Goal: Transaction & Acquisition: Purchase product/service

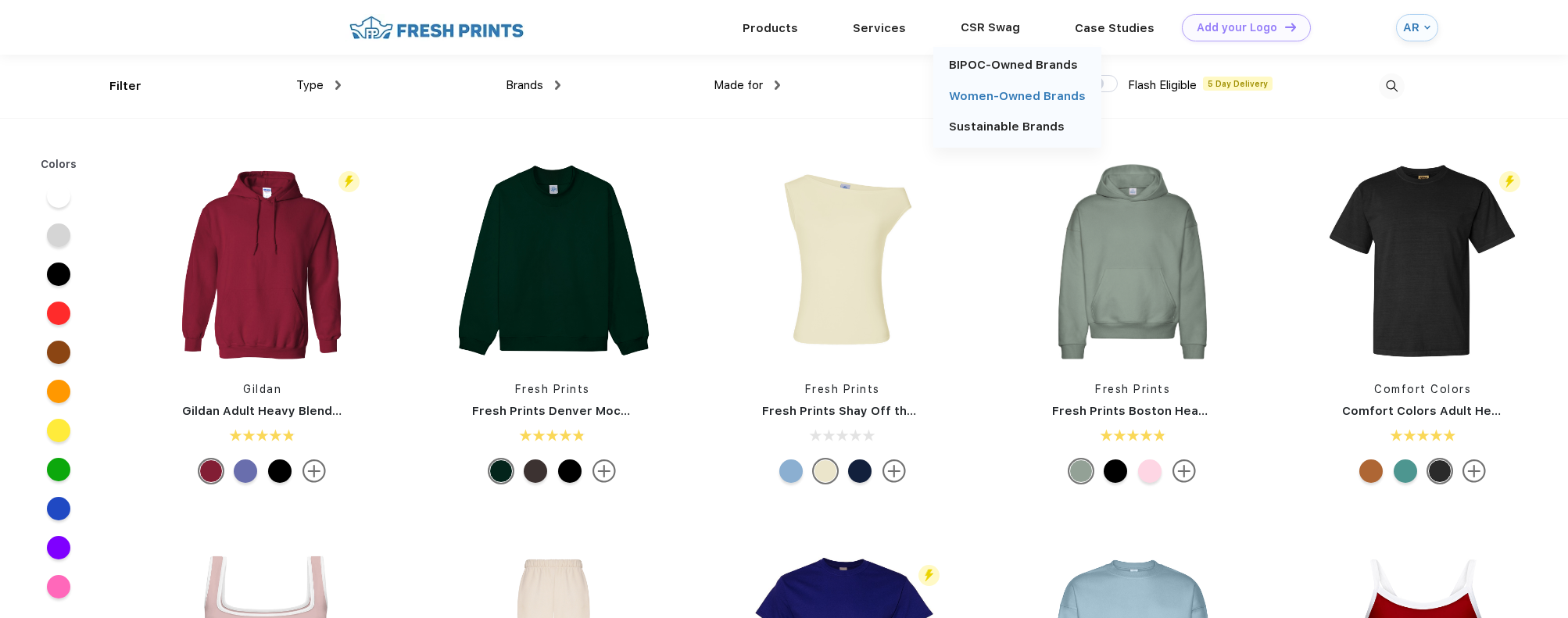
click at [991, 91] on link "Women-Owned Brands" at bounding box center [1017, 96] width 136 height 15
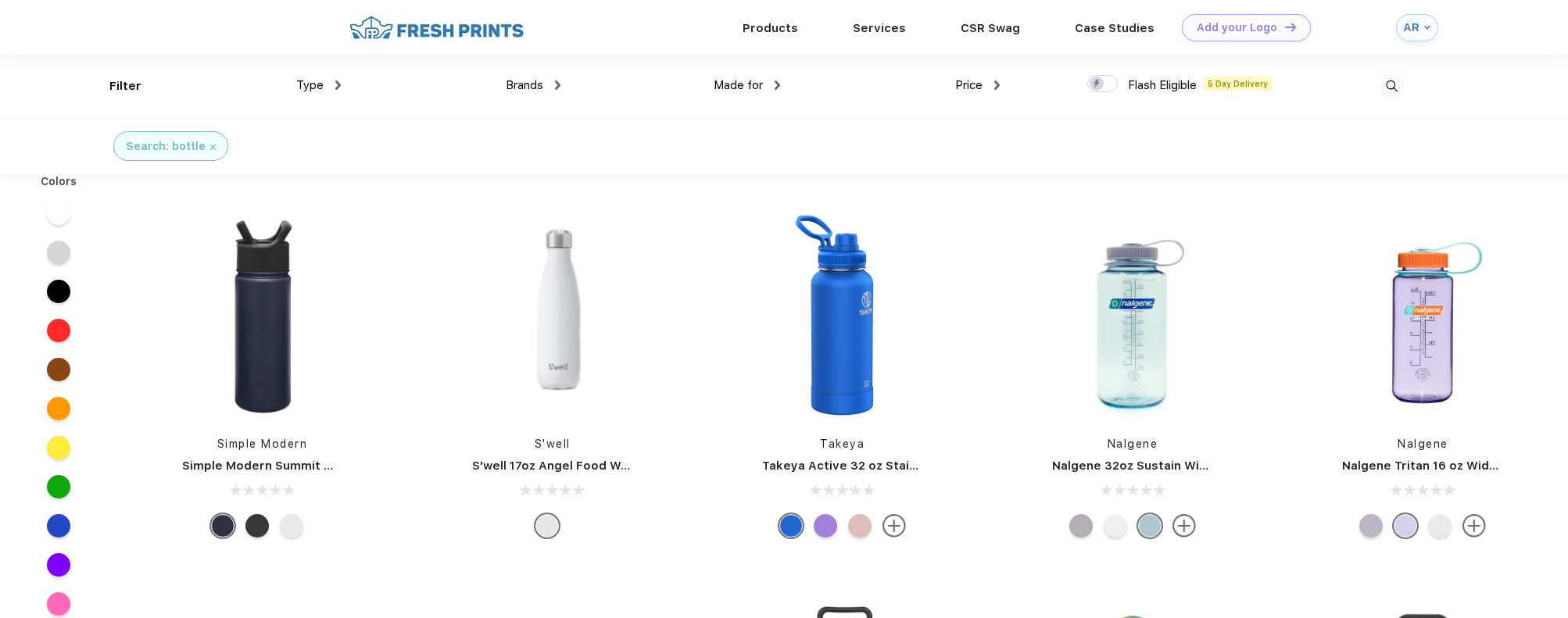
click at [549, 83] on div "Brands" at bounding box center [533, 85] width 55 height 18
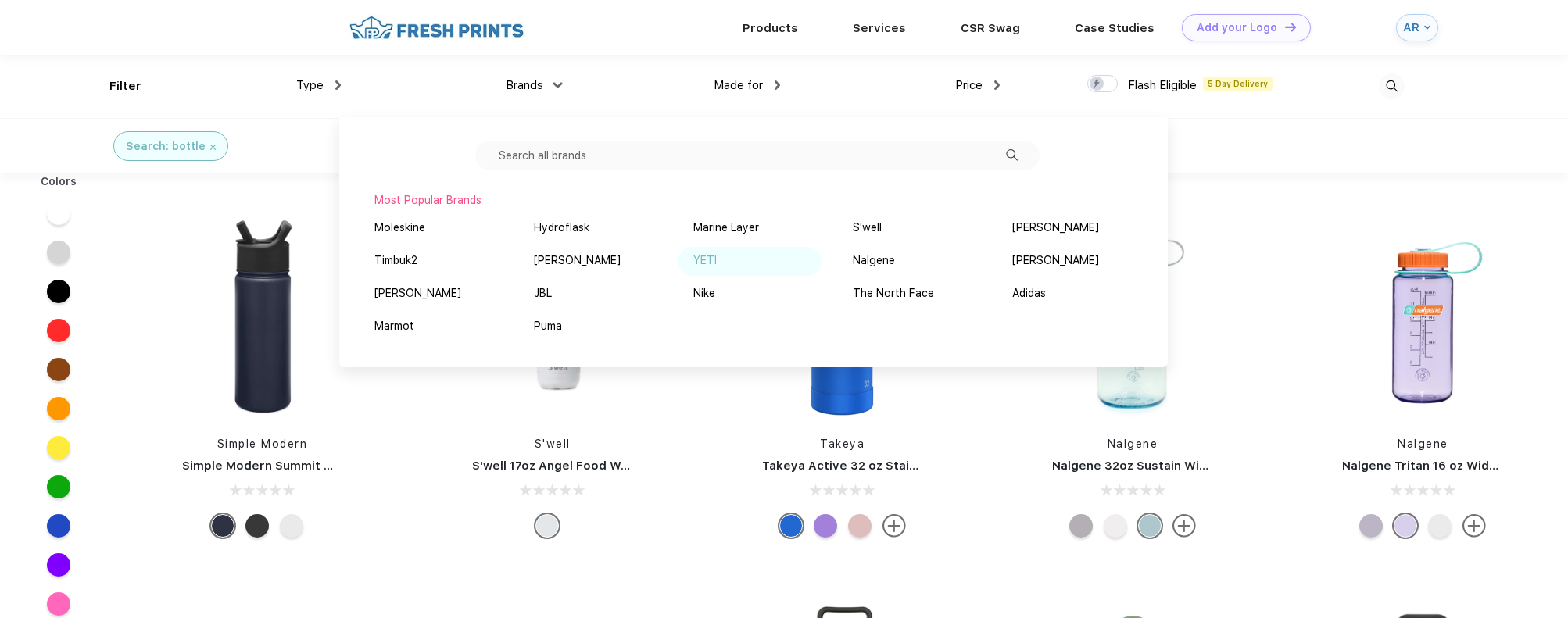
click at [716, 258] on div "YETI" at bounding box center [750, 261] width 144 height 29
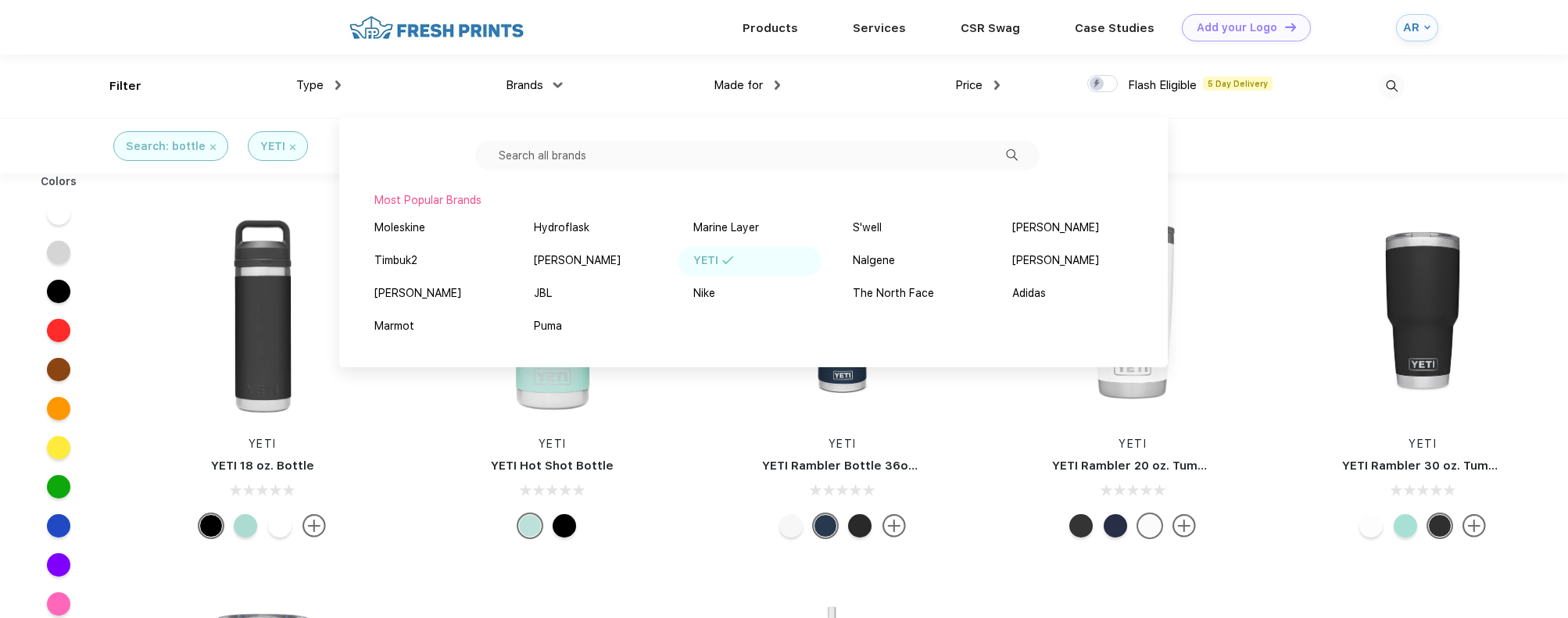
click at [718, 381] on div "YETI YETI Rambler Bottle 36oz Chug" at bounding box center [843, 378] width 290 height 332
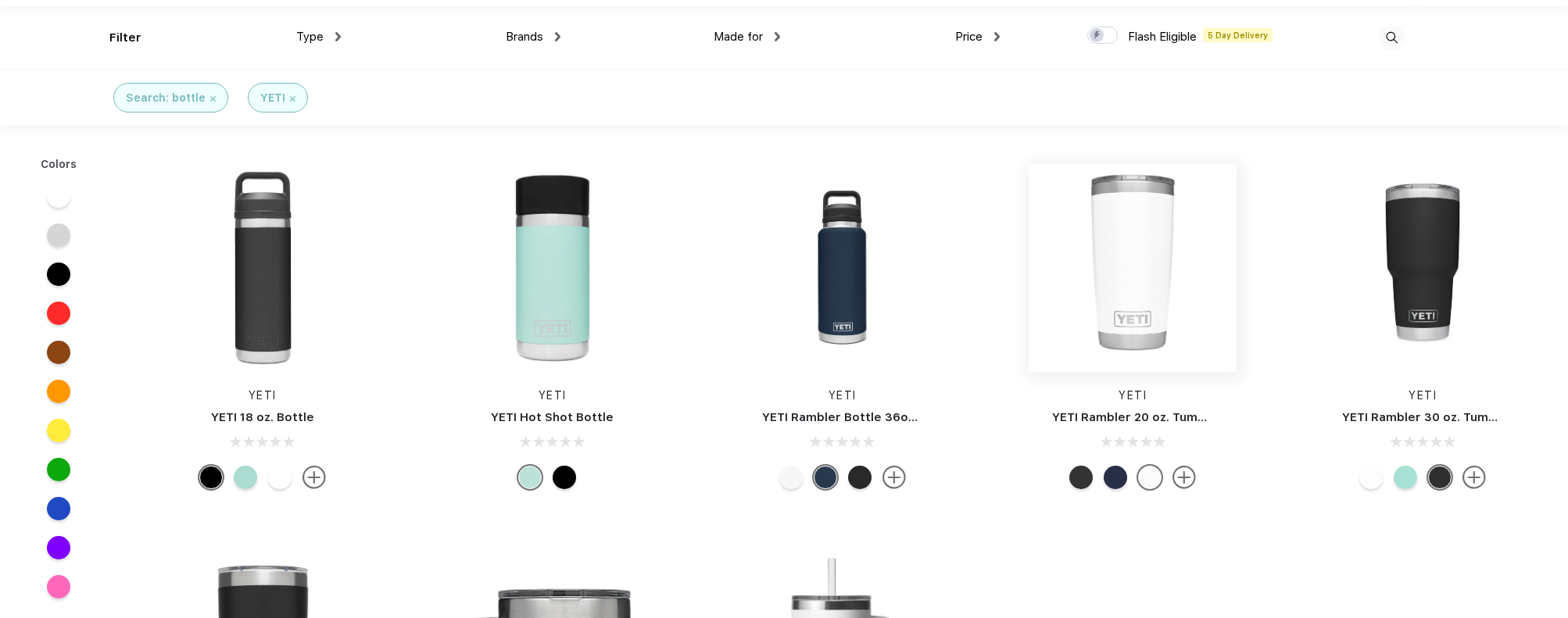
scroll to position [52, 0]
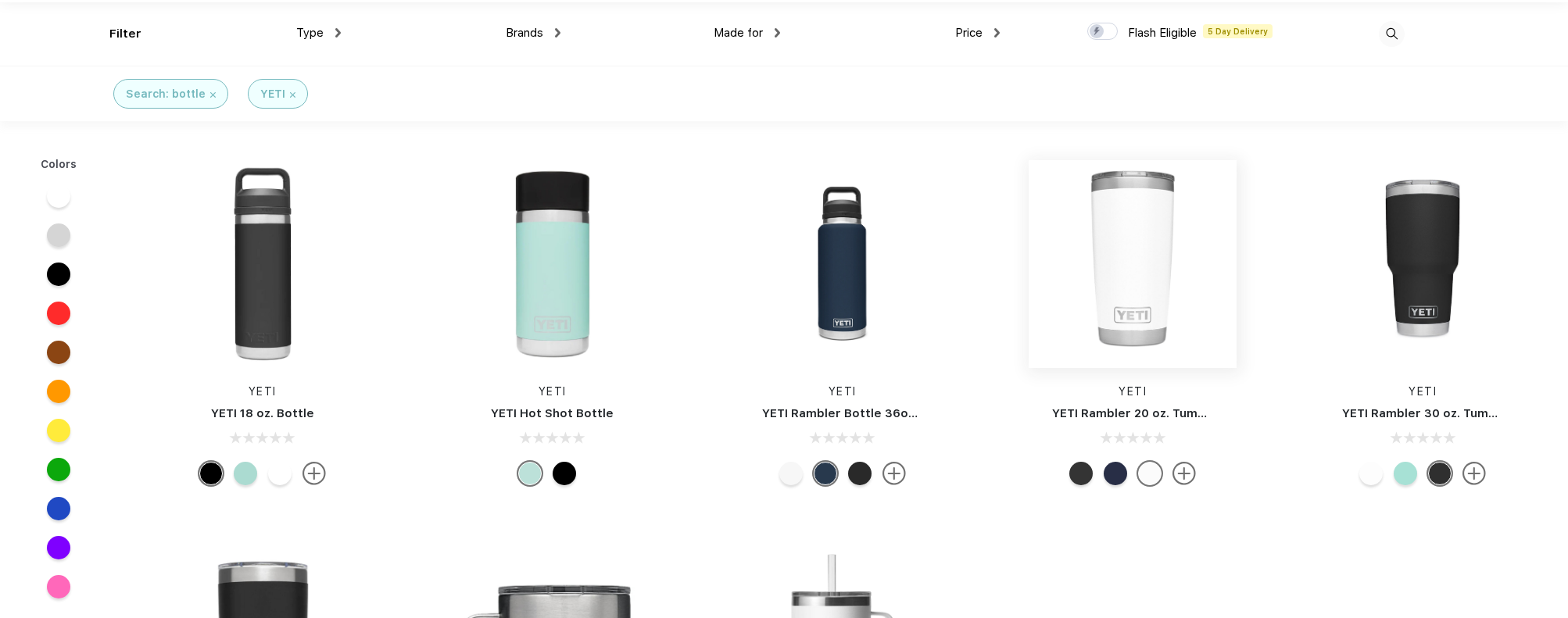
click at [1139, 257] on img at bounding box center [1132, 264] width 208 height 208
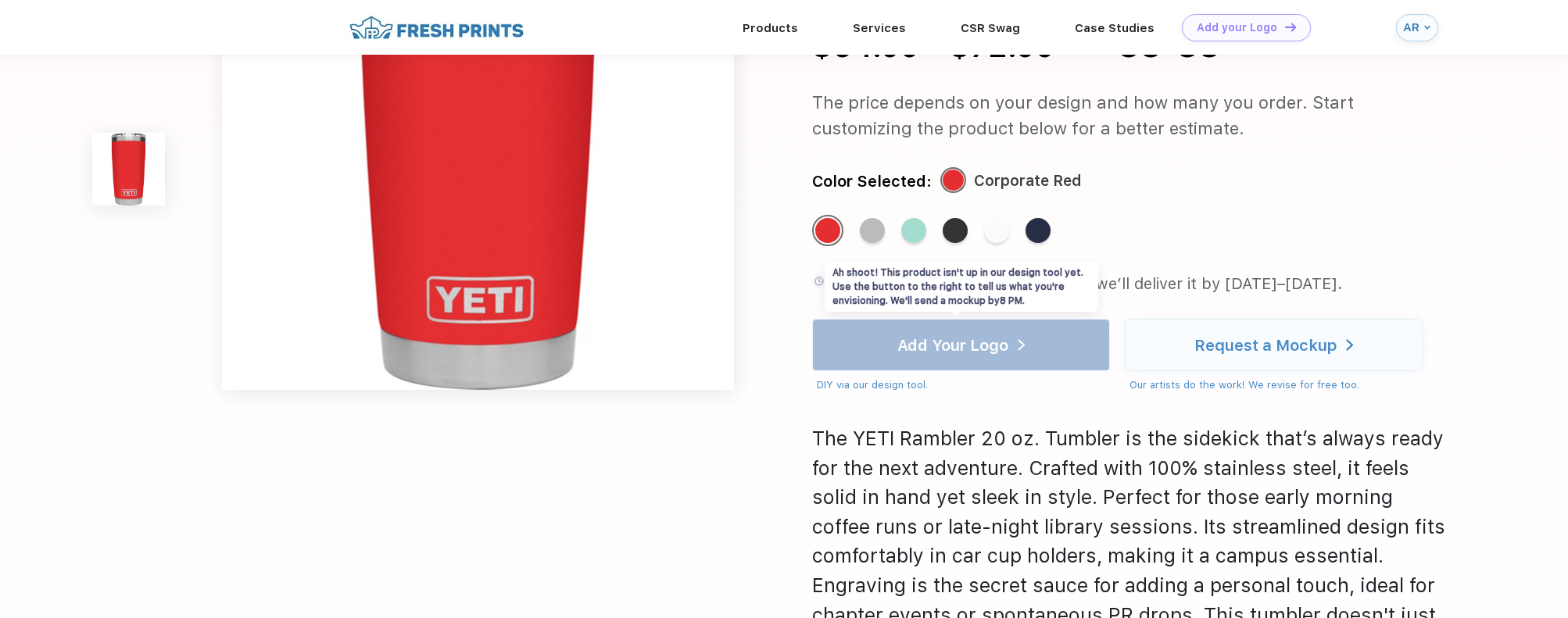
scroll to position [201, 0]
click at [995, 232] on div "Standard Color" at bounding box center [996, 230] width 25 height 25
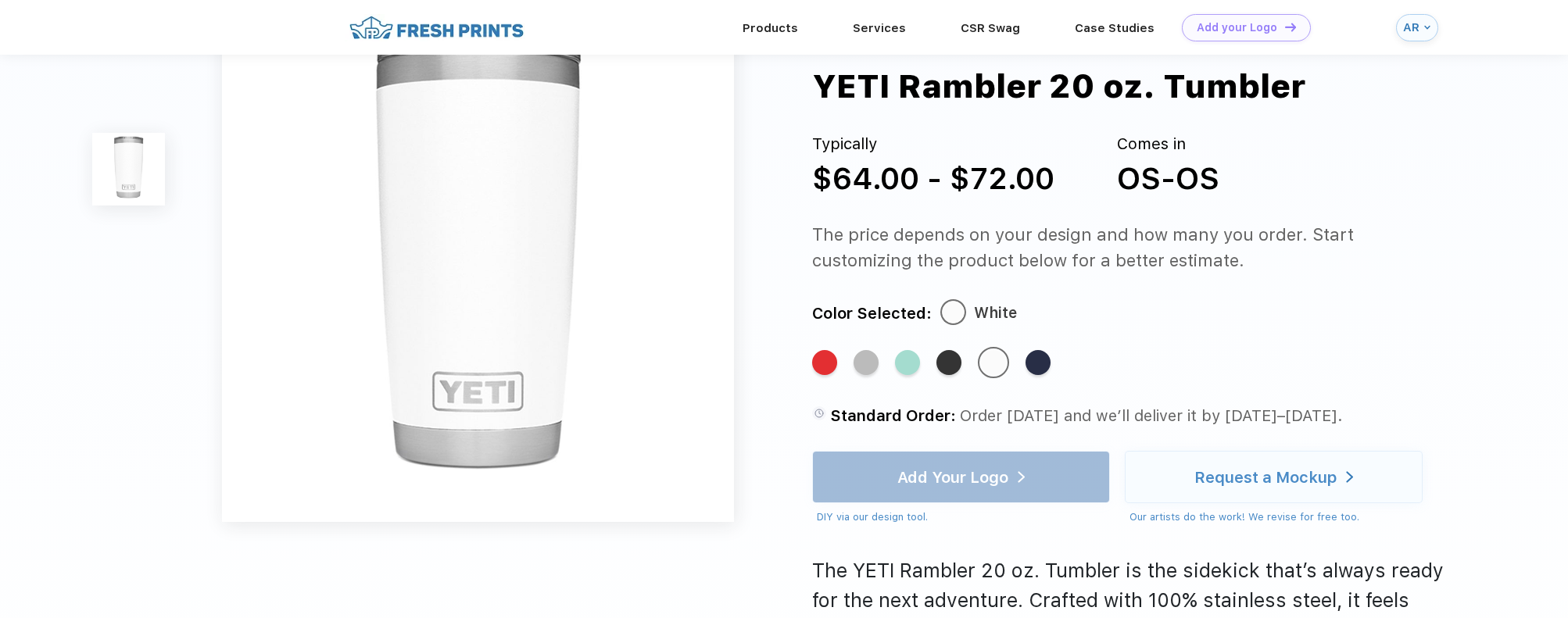
scroll to position [0, 0]
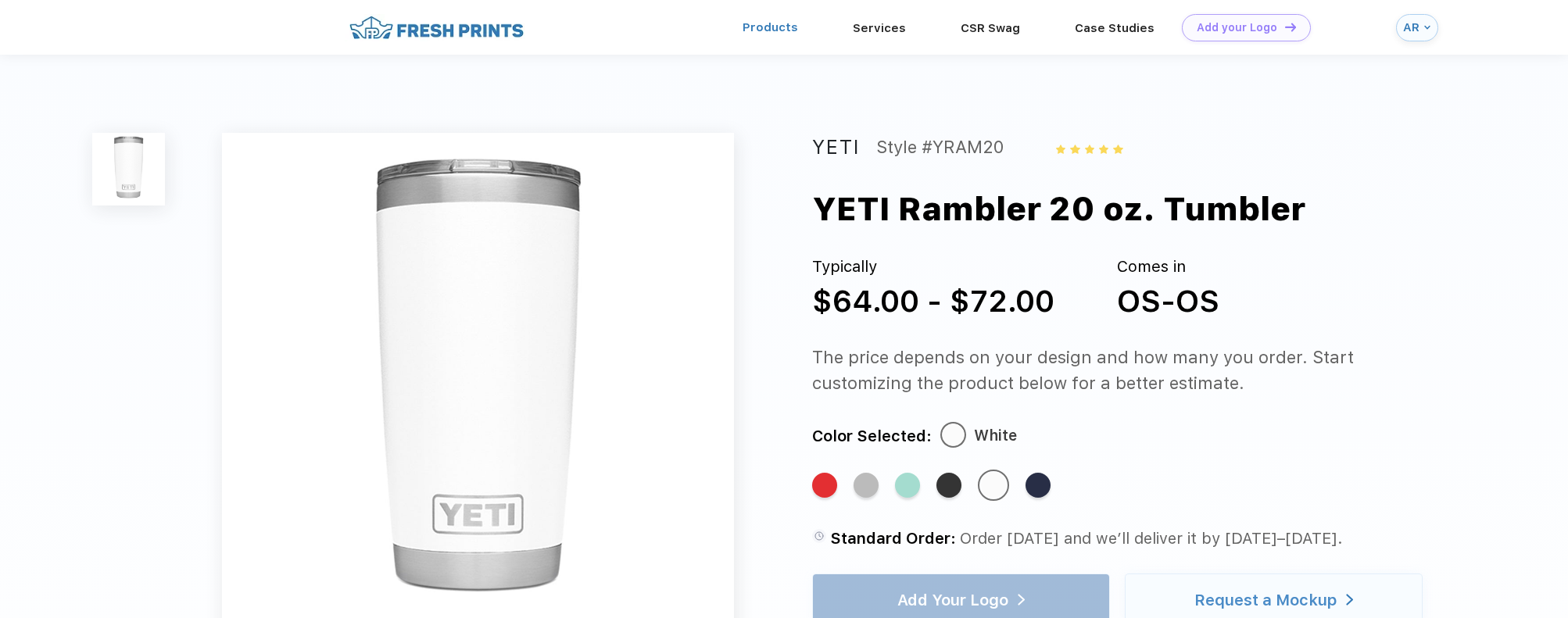
click at [774, 28] on link "Products" at bounding box center [770, 27] width 55 height 15
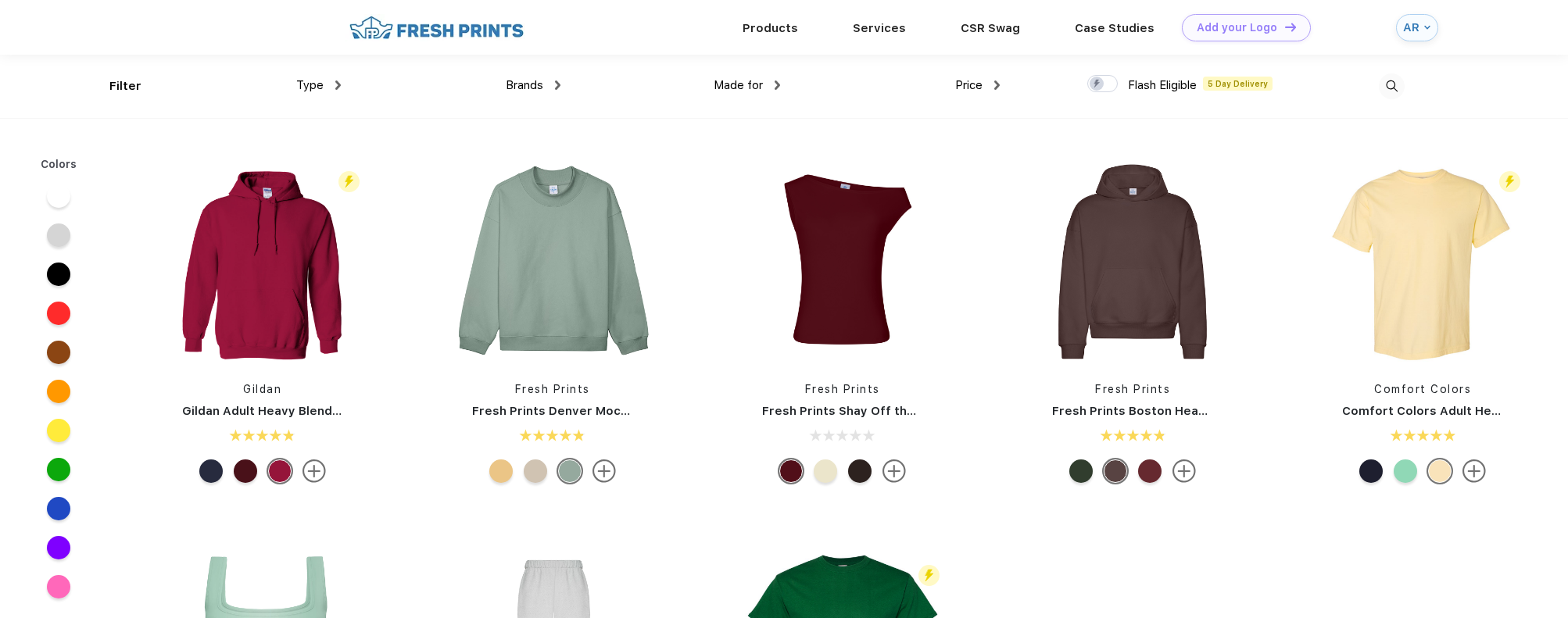
scroll to position [1, 0]
click at [331, 86] on div "Type" at bounding box center [318, 84] width 44 height 18
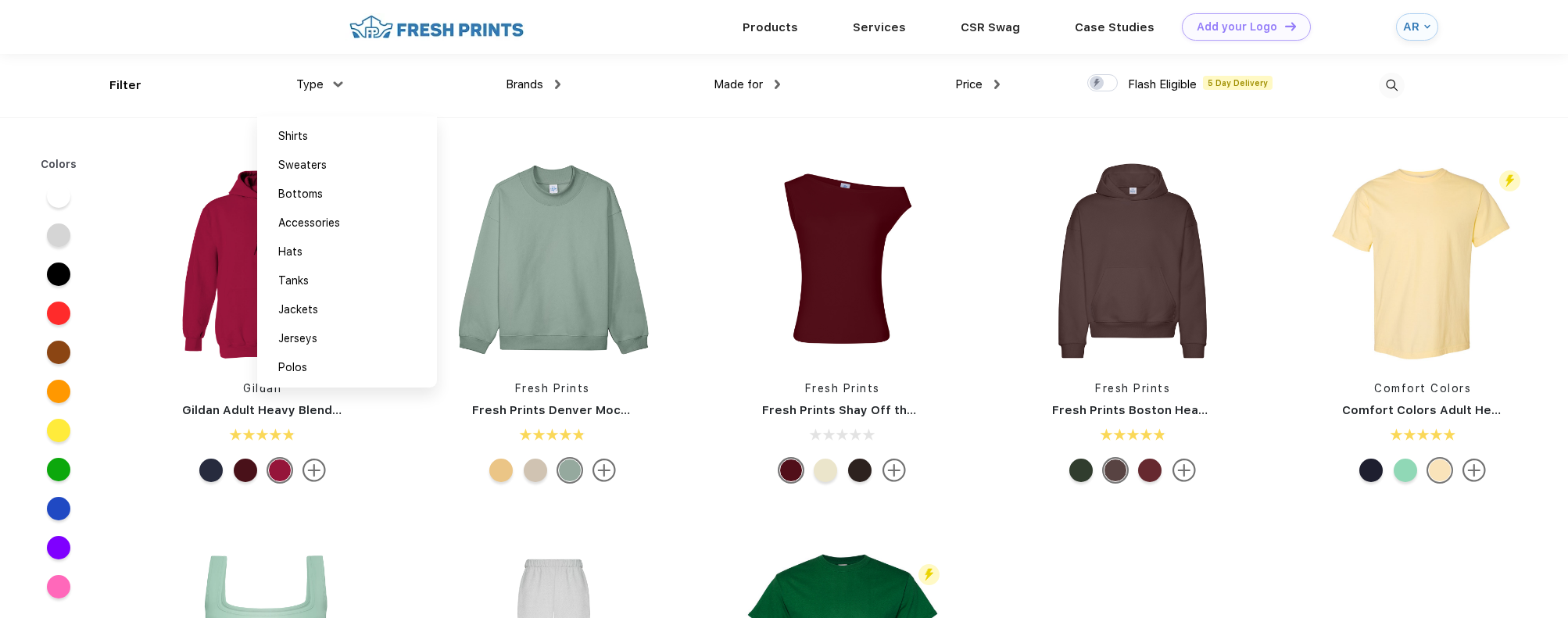
click at [387, 34] on img at bounding box center [436, 27] width 184 height 27
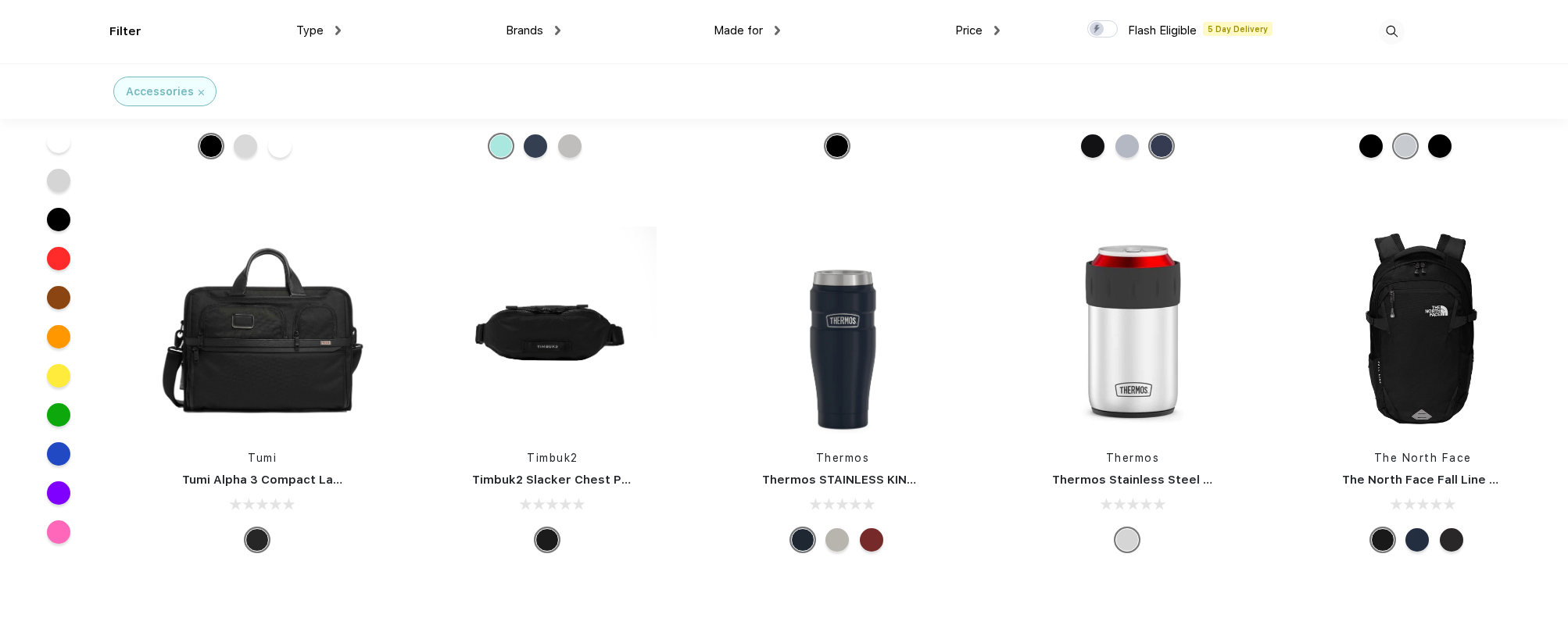
scroll to position [7744, 0]
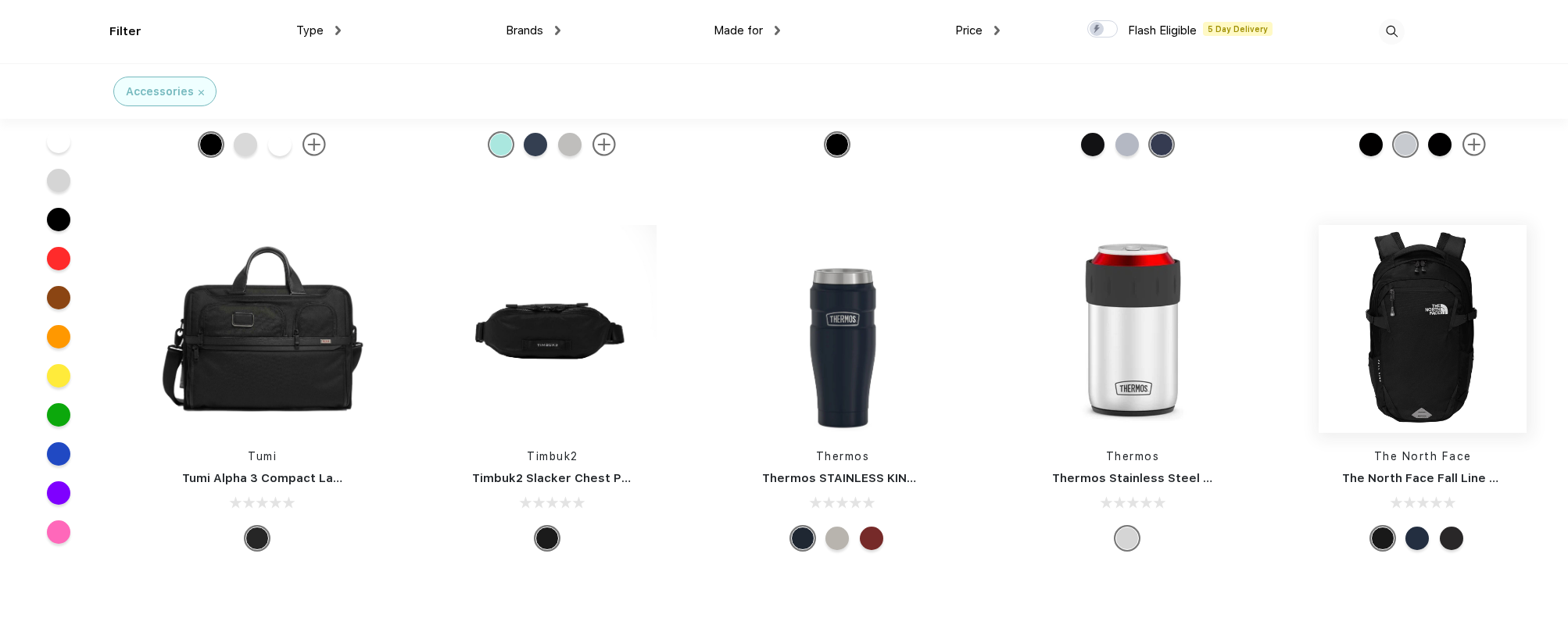
click at [1435, 389] on img at bounding box center [1422, 329] width 208 height 208
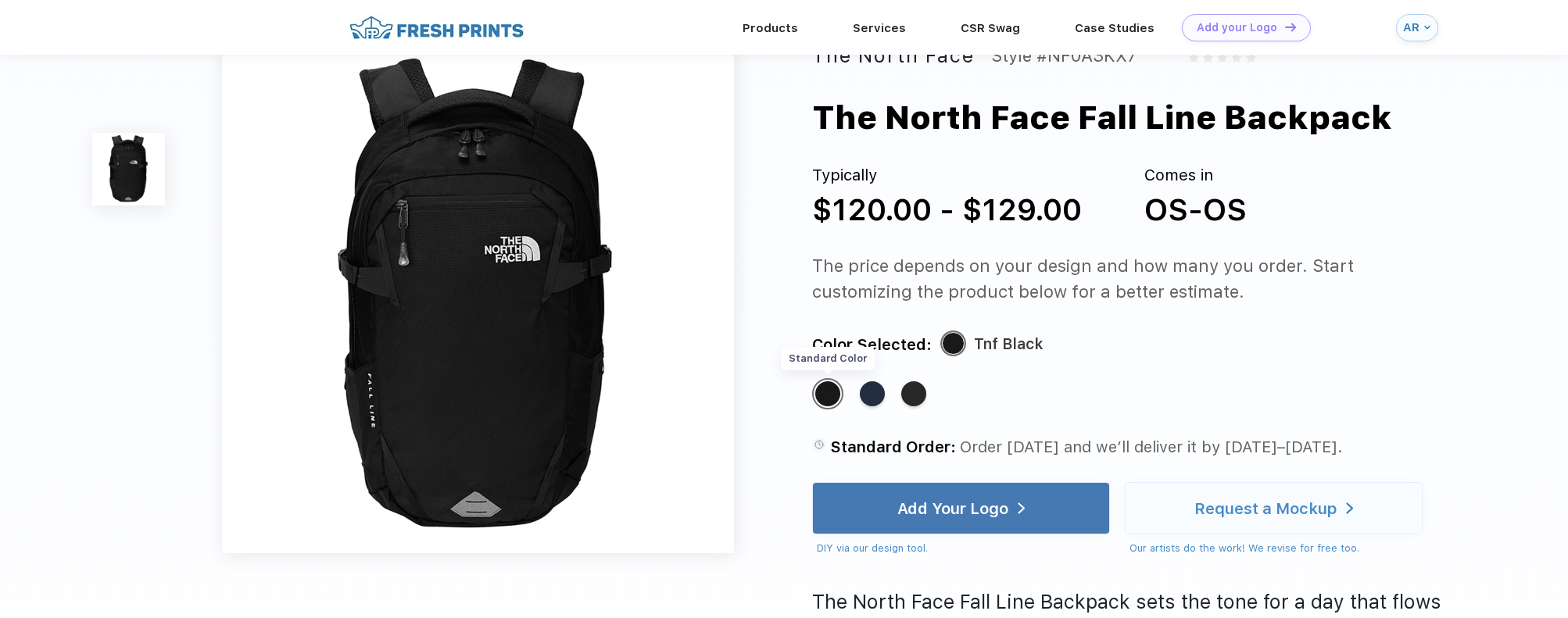
scroll to position [41, 0]
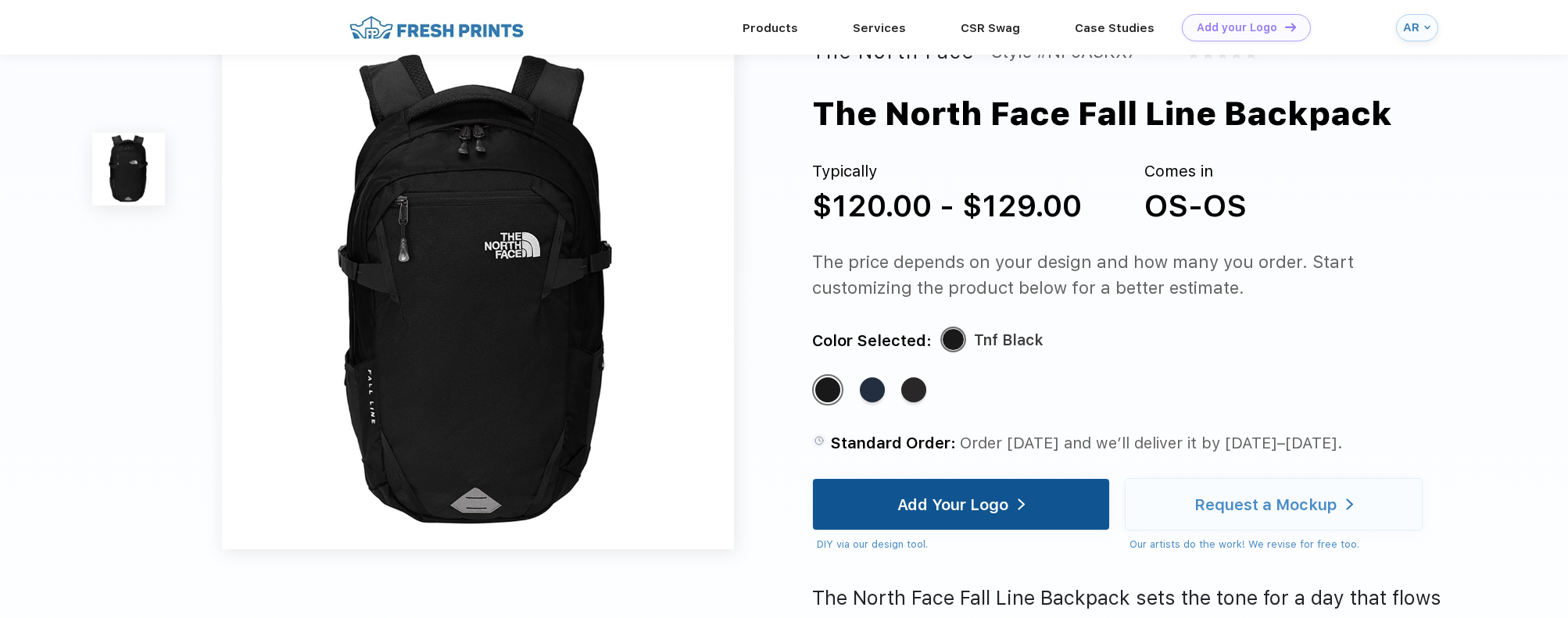
click at [1038, 503] on div "Add Your Logo" at bounding box center [962, 505] width 298 height 52
